Goal: Transaction & Acquisition: Book appointment/travel/reservation

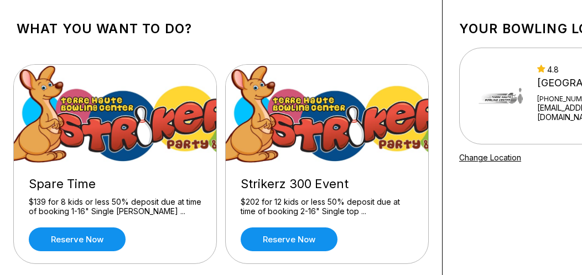
scroll to position [111, 0]
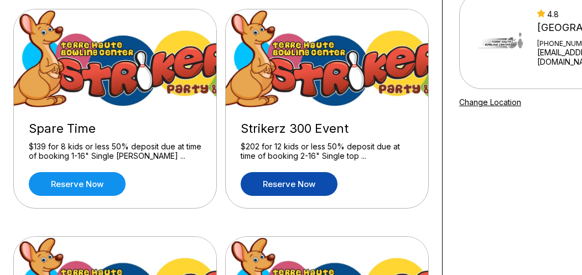
click at [310, 180] on link "Reserve now" at bounding box center [288, 184] width 97 height 24
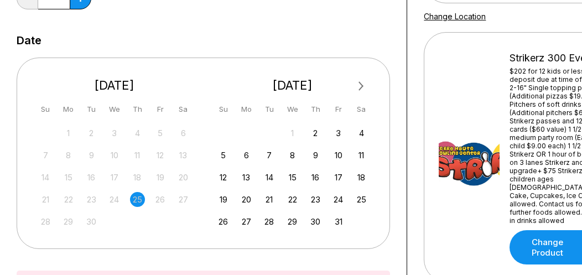
scroll to position [221, 0]
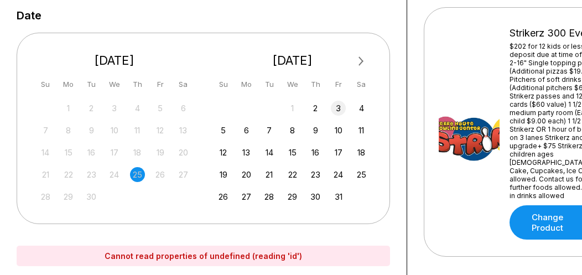
click at [335, 106] on div "3" at bounding box center [338, 108] width 15 height 15
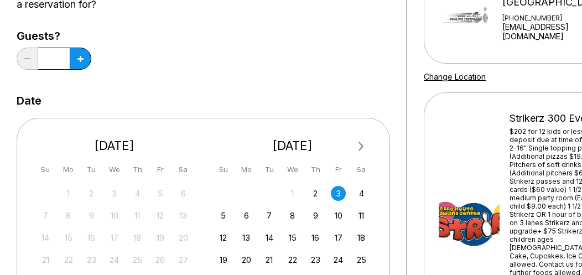
scroll to position [55, 0]
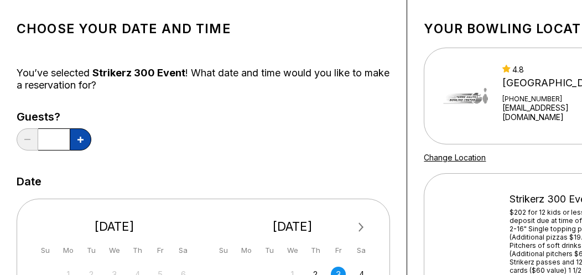
click at [86, 142] on button at bounding box center [81, 139] width 22 height 22
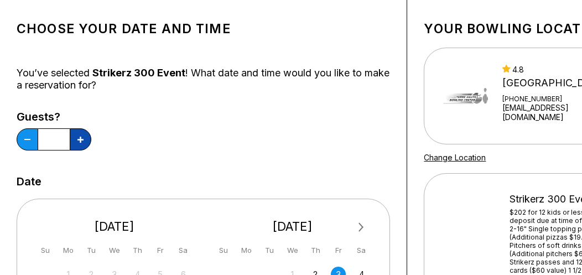
click at [86, 142] on button at bounding box center [81, 139] width 22 height 22
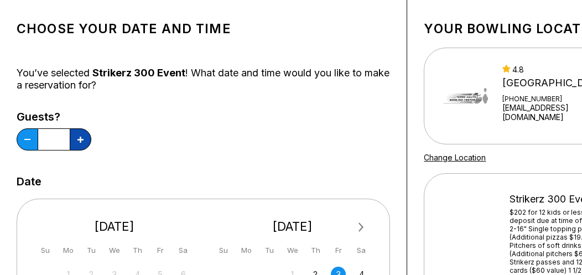
click at [86, 142] on button at bounding box center [81, 139] width 22 height 22
type input "**"
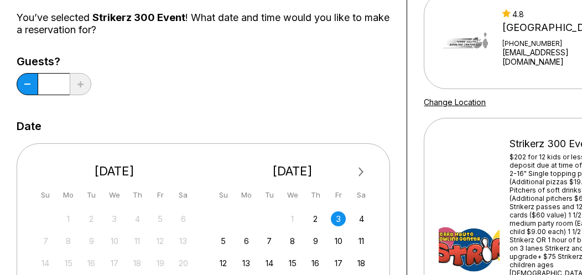
scroll to position [0, 0]
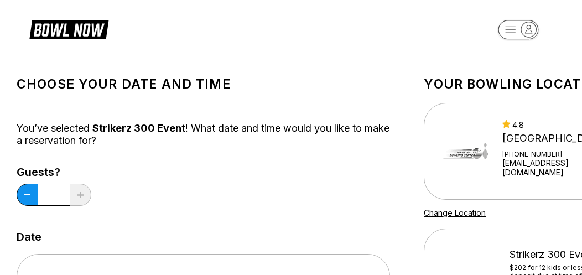
click at [509, 34] on rect "button" at bounding box center [518, 29] width 40 height 19
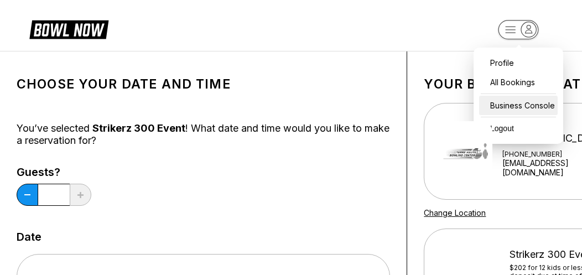
click at [500, 103] on div "Business Console" at bounding box center [518, 105] width 79 height 19
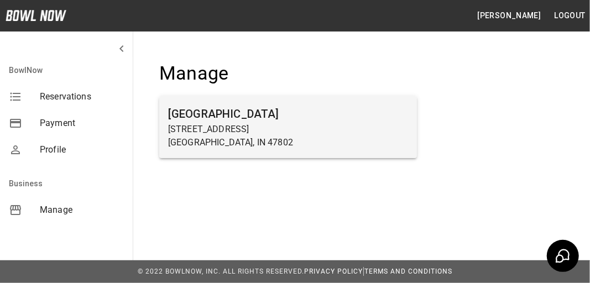
click at [223, 122] on h6 "[GEOGRAPHIC_DATA]" at bounding box center [288, 114] width 240 height 18
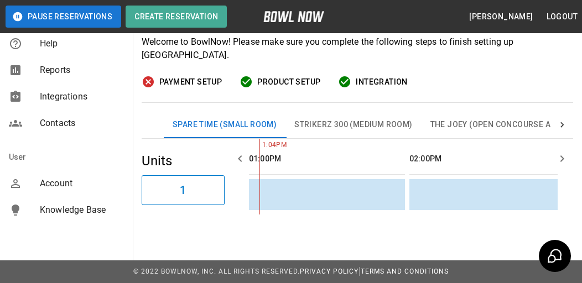
scroll to position [113, 0]
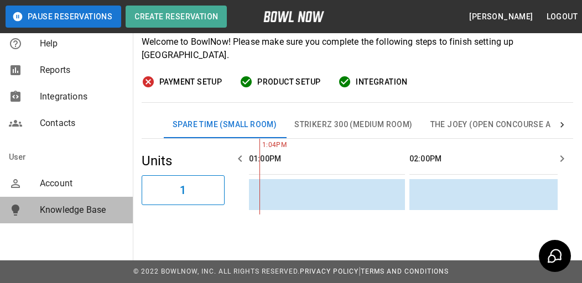
click at [85, 208] on span "Knowledge Base" at bounding box center [82, 209] width 84 height 13
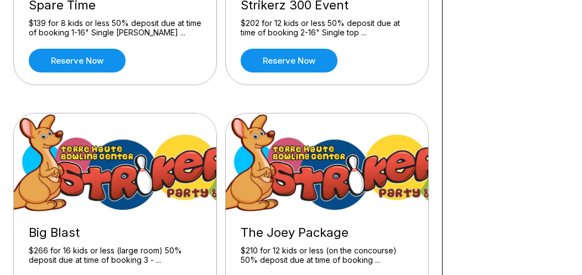
scroll to position [221, 0]
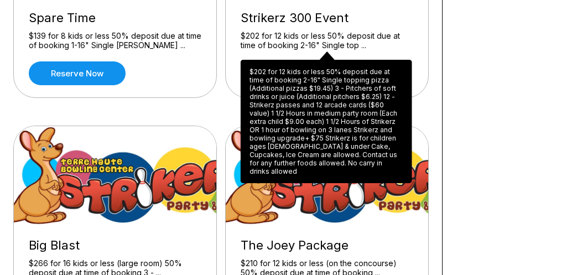
click at [370, 39] on div "$202 for 12 kids or less 50% deposit due at time of booking 2-16" Single top ..." at bounding box center [326, 40] width 172 height 19
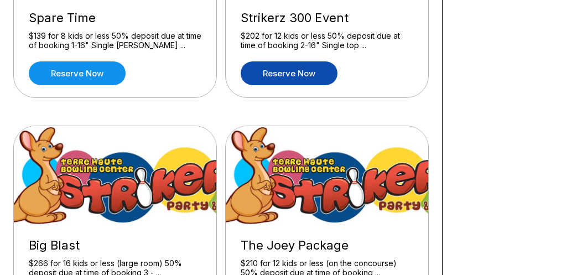
click at [300, 75] on link "Reserve now" at bounding box center [288, 73] width 97 height 24
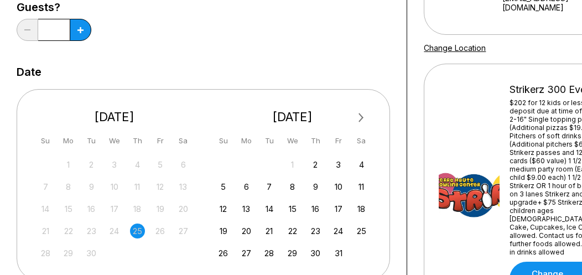
scroll to position [166, 0]
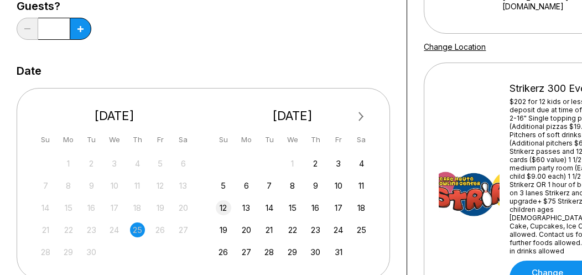
click at [227, 207] on div "12" at bounding box center [223, 207] width 15 height 15
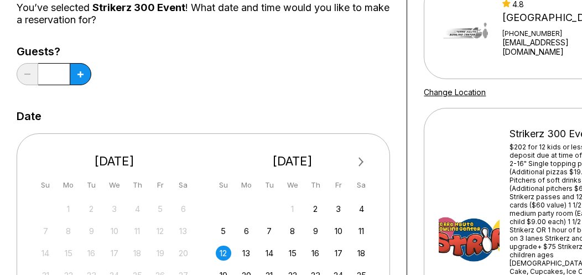
scroll to position [0, 0]
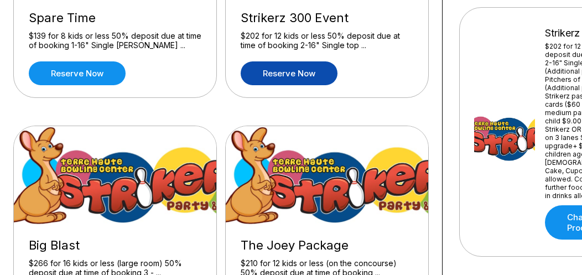
scroll to position [276, 0]
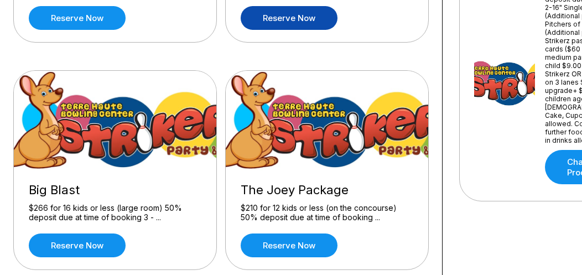
click at [190, 151] on img at bounding box center [115, 121] width 203 height 100
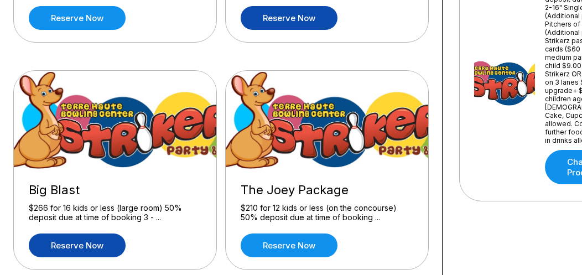
click at [85, 247] on link "Reserve now" at bounding box center [77, 245] width 97 height 24
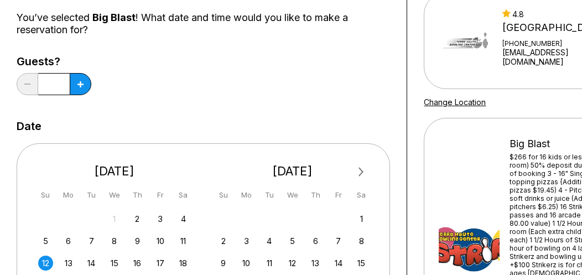
scroll to position [221, 0]
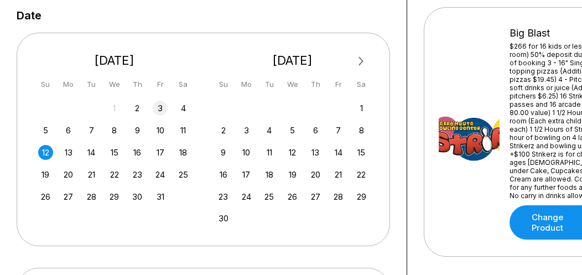
click at [162, 107] on div "3" at bounding box center [160, 108] width 15 height 15
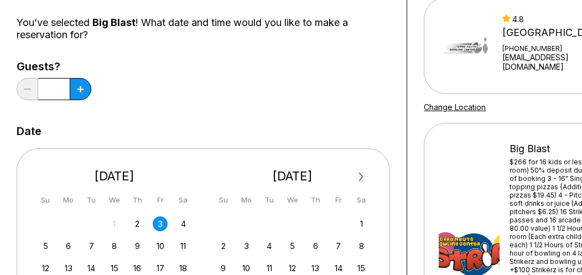
scroll to position [0, 0]
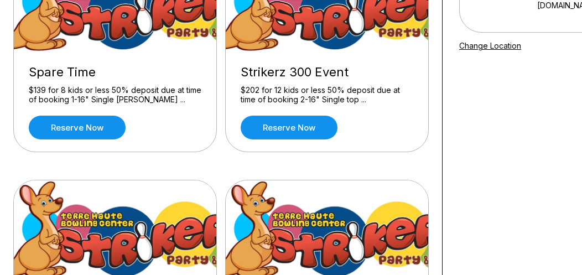
scroll to position [414, 0]
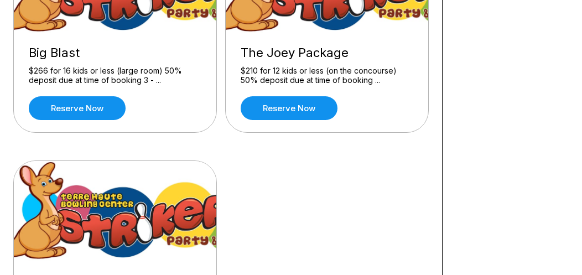
click at [335, 44] on div "The Joey Package $210 for 12 kids or less (on the concourse) 50% deposit due at…" at bounding box center [327, 82] width 202 height 99
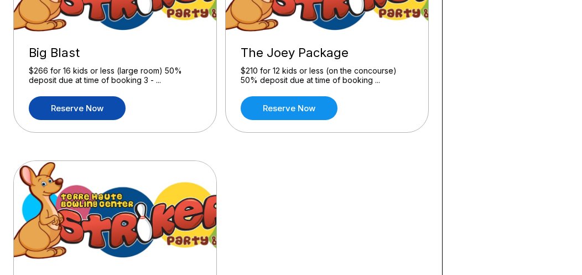
click at [90, 105] on link "Reserve now" at bounding box center [77, 108] width 97 height 24
